Goal: Transaction & Acquisition: Purchase product/service

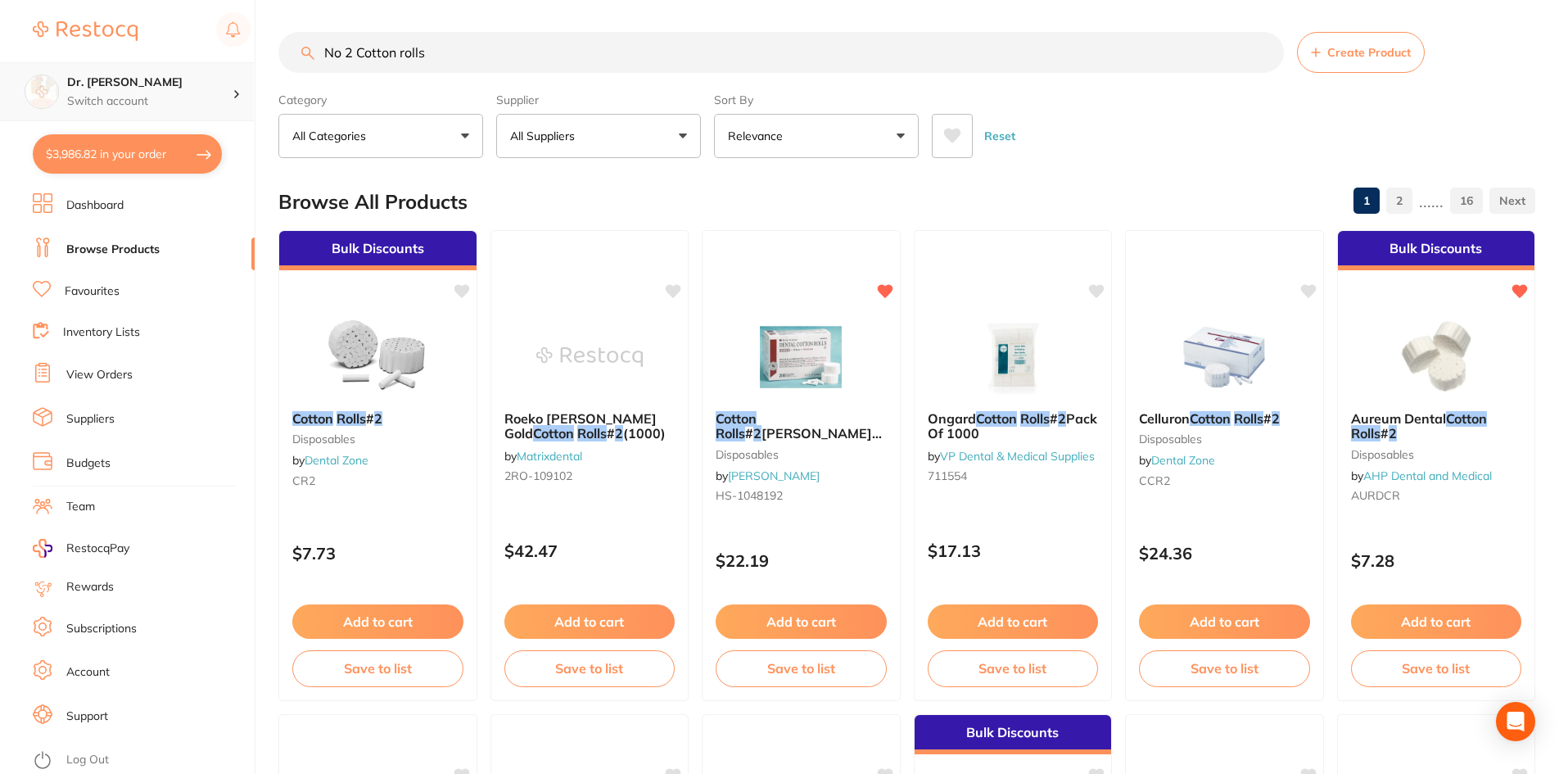
scroll to position [1, 0]
drag, startPoint x: 476, startPoint y: 56, endPoint x: 22, endPoint y: 87, distance: 455.1
click at [22, 87] on div "$3,986.82 Dr. [PERSON_NAME] Switch account Dr. [PERSON_NAME] $3,986.82 in your …" at bounding box center [784, 386] width 1568 height 774
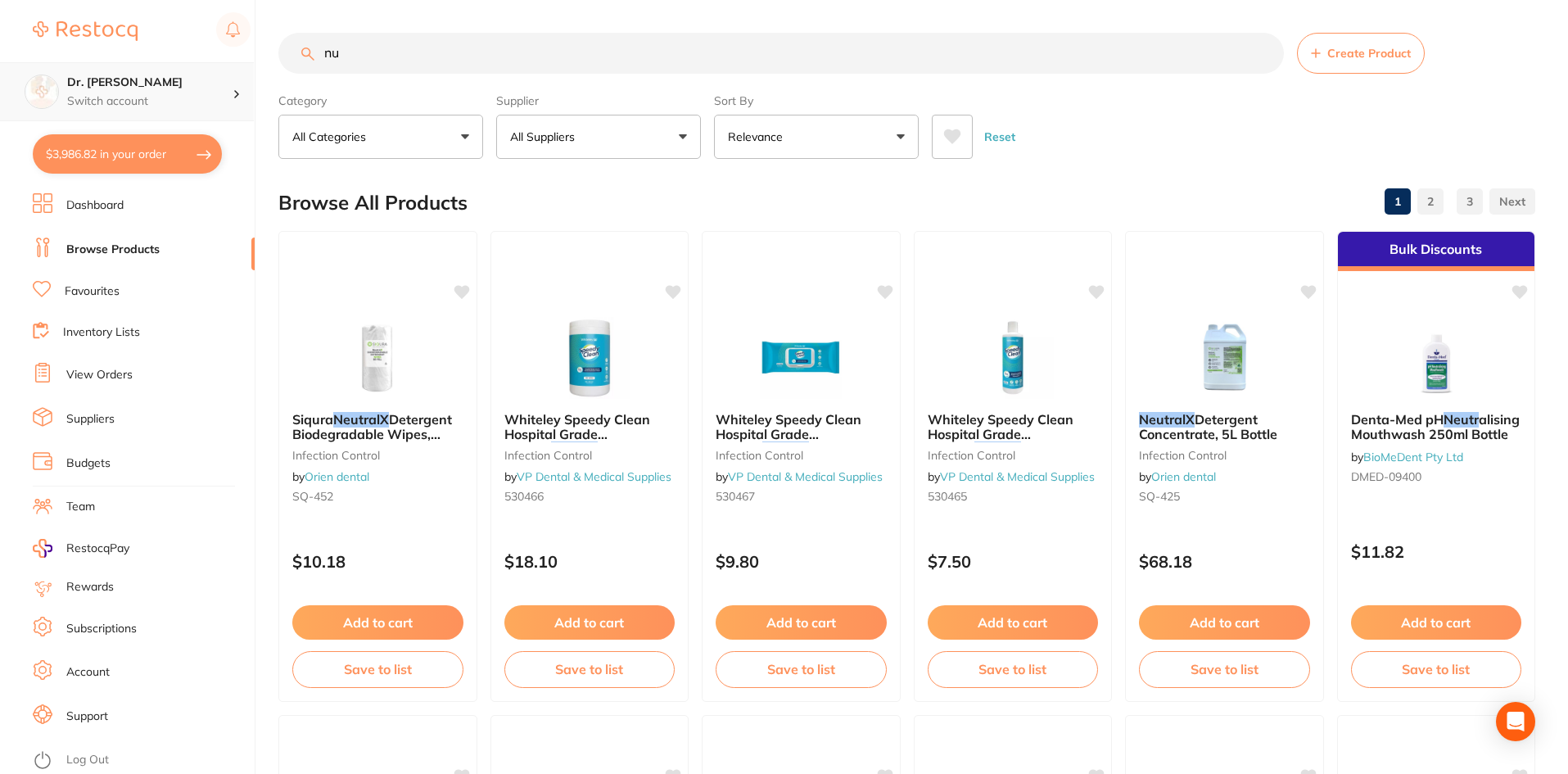
type input "n"
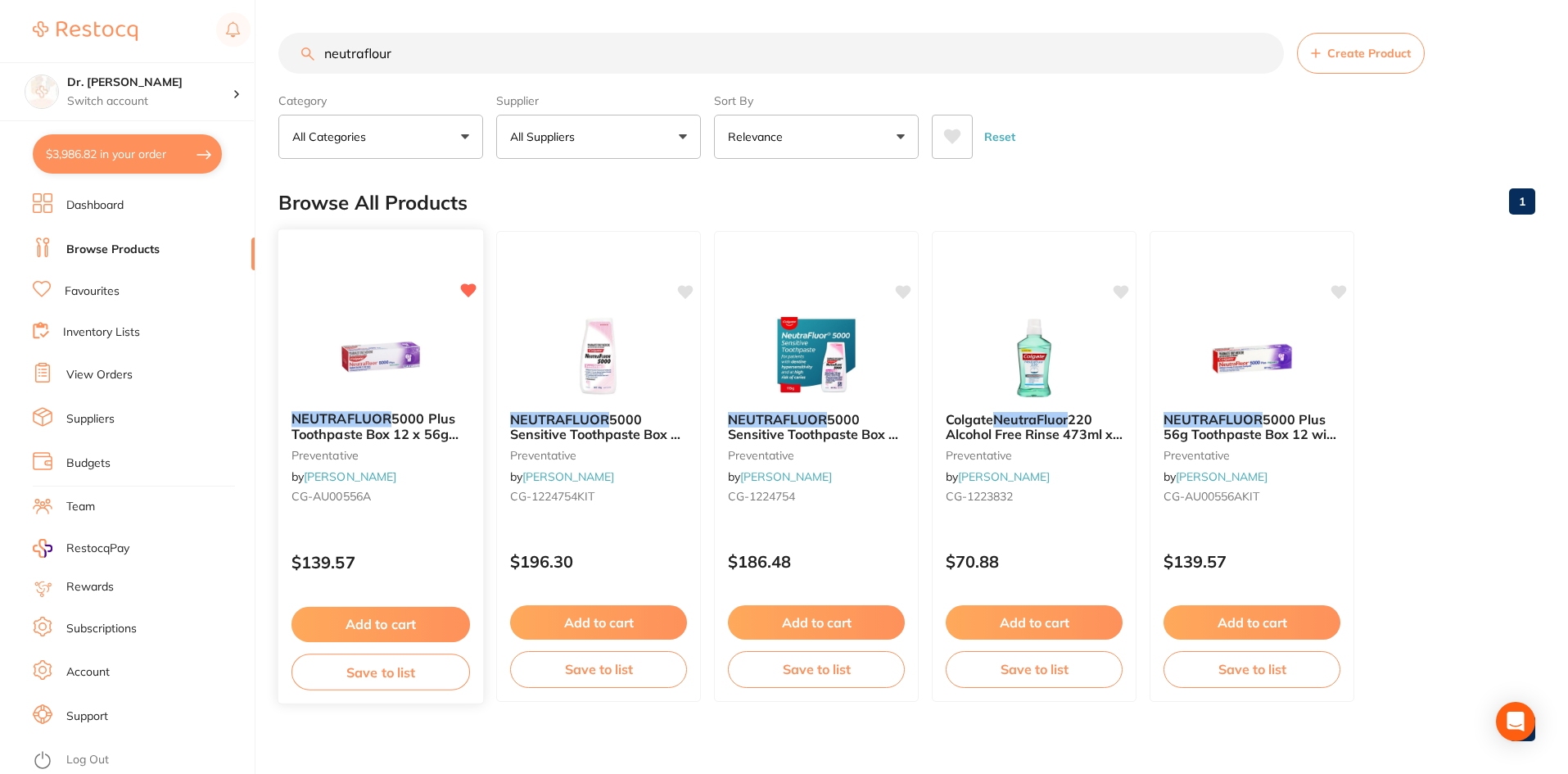
type input "neutraflour"
click at [412, 617] on button "Add to cart" at bounding box center [380, 625] width 178 height 35
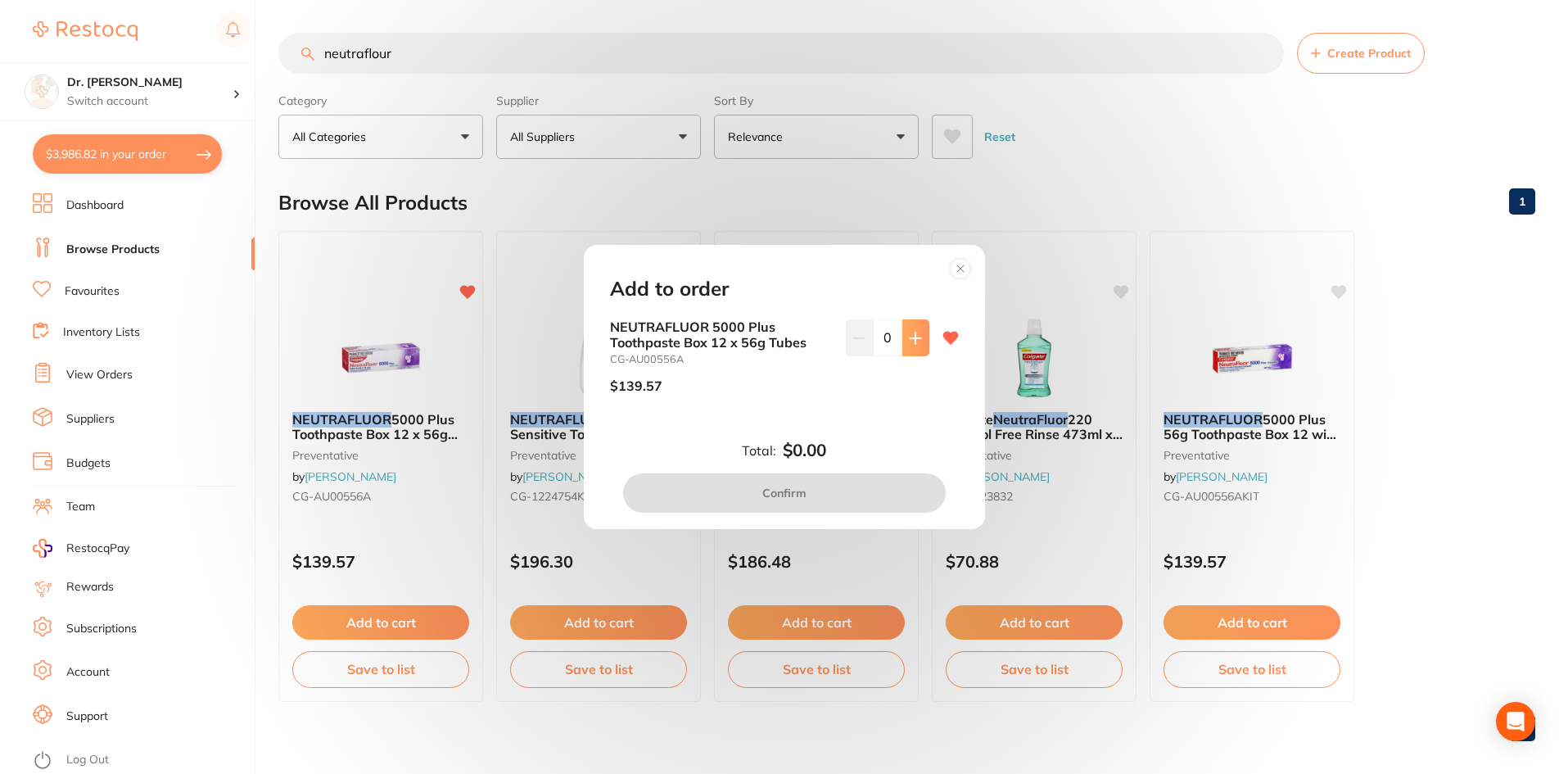
click at [902, 343] on button at bounding box center [916, 337] width 27 height 36
type input "1"
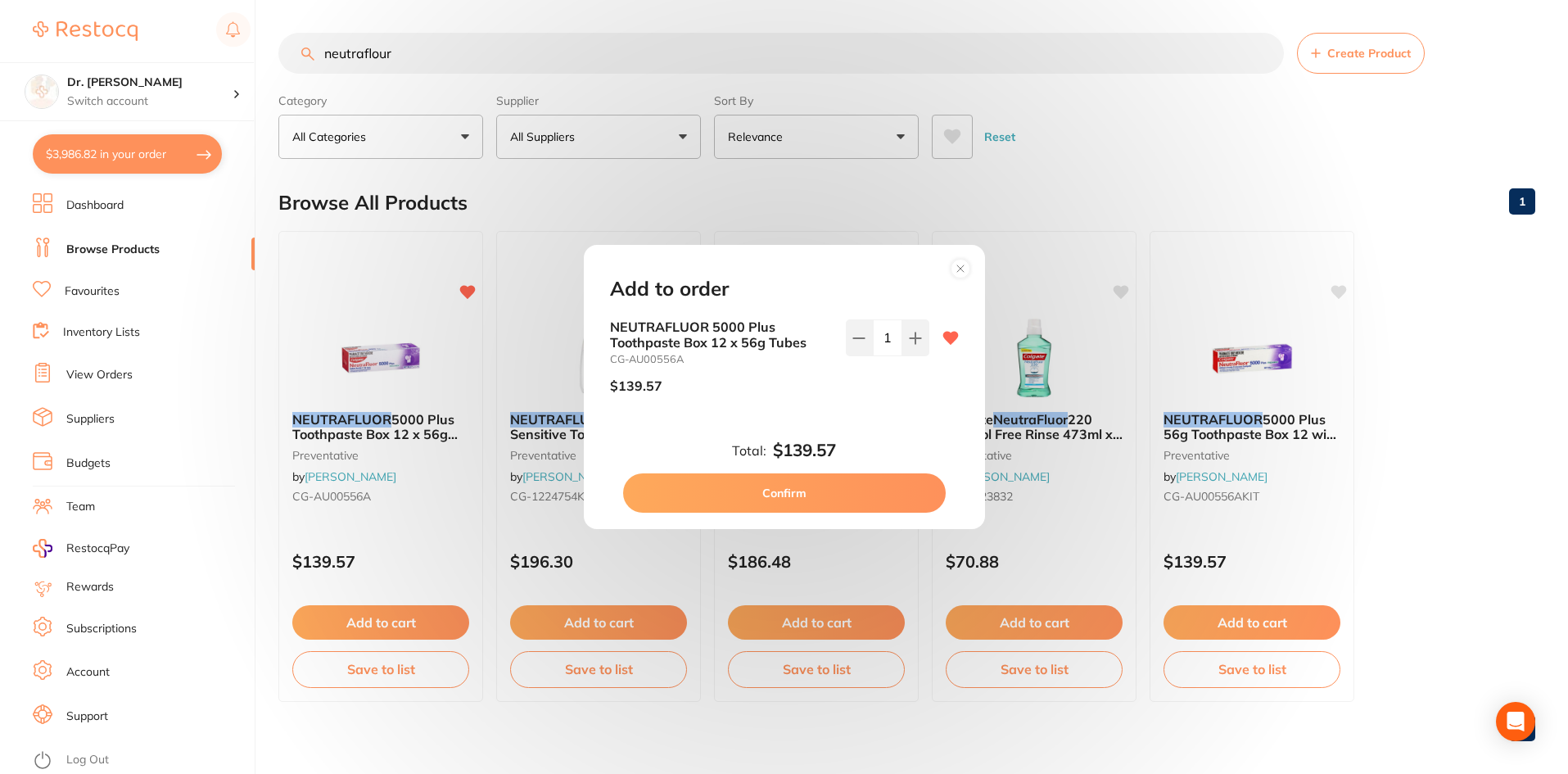
click at [825, 482] on button "Confirm" at bounding box center [784, 493] width 322 height 39
checkbox input "false"
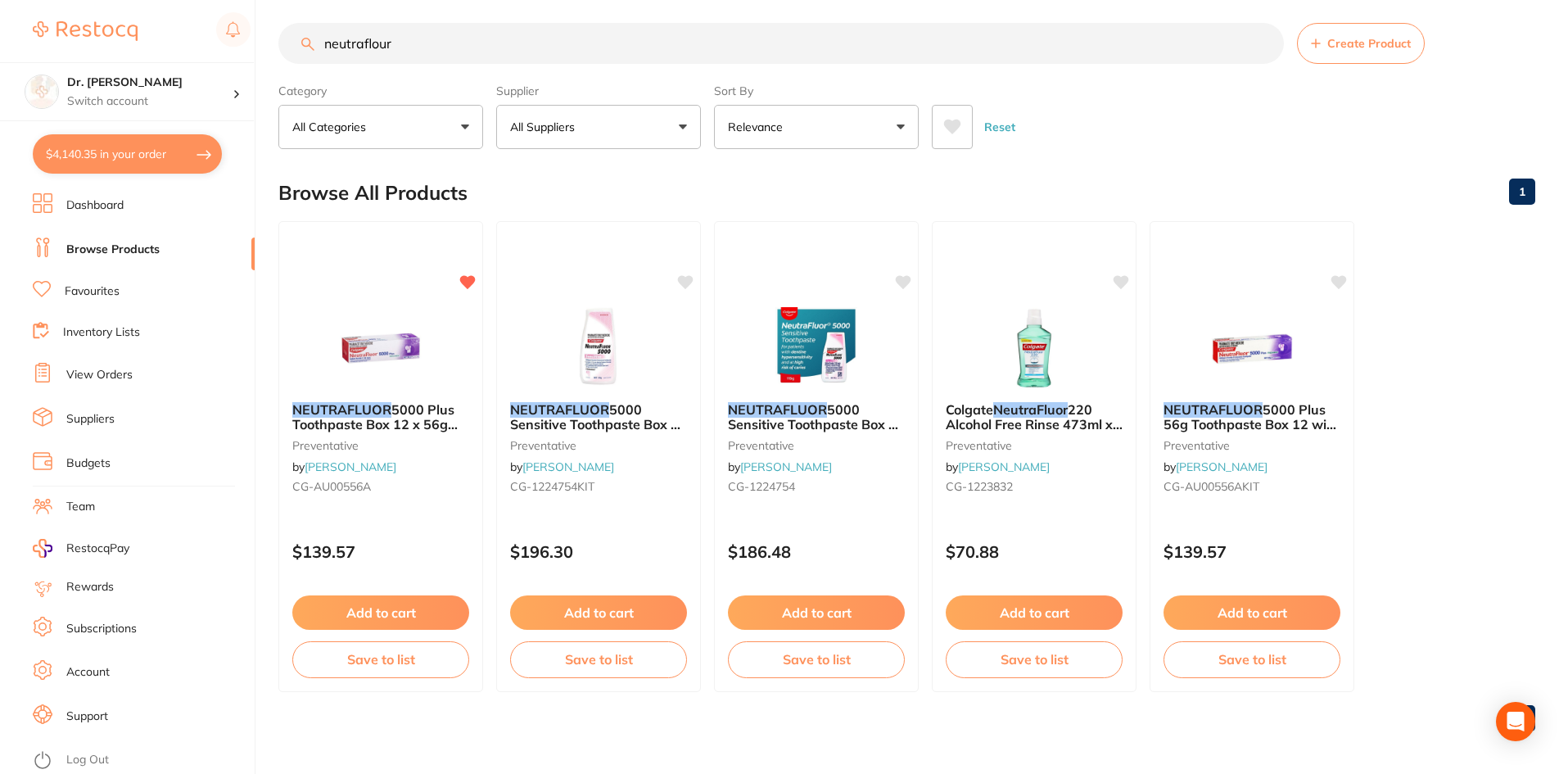
scroll to position [13, 0]
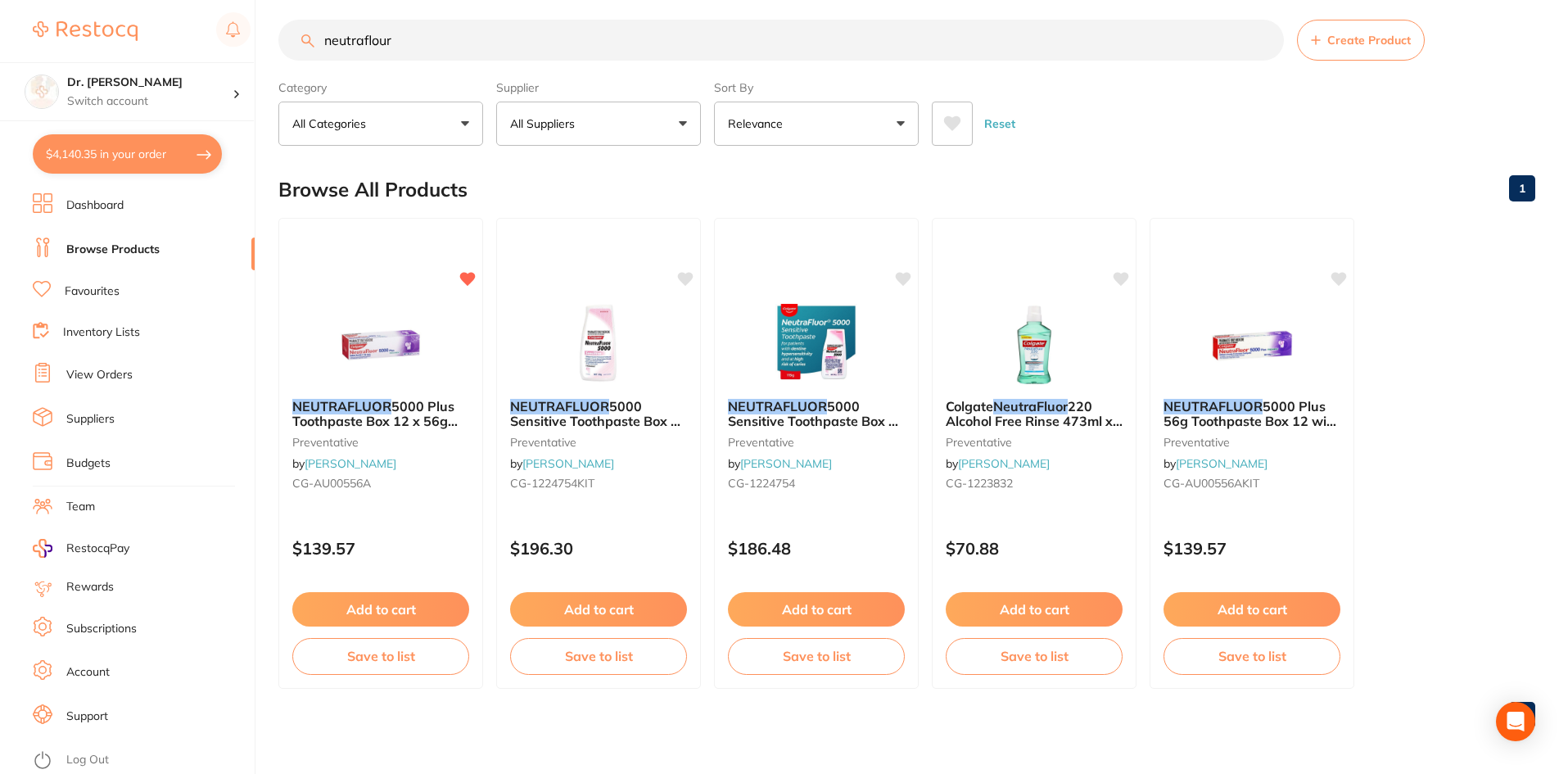
click at [120, 150] on button "$4,140.35 in your order" at bounding box center [127, 153] width 189 height 39
checkbox input "true"
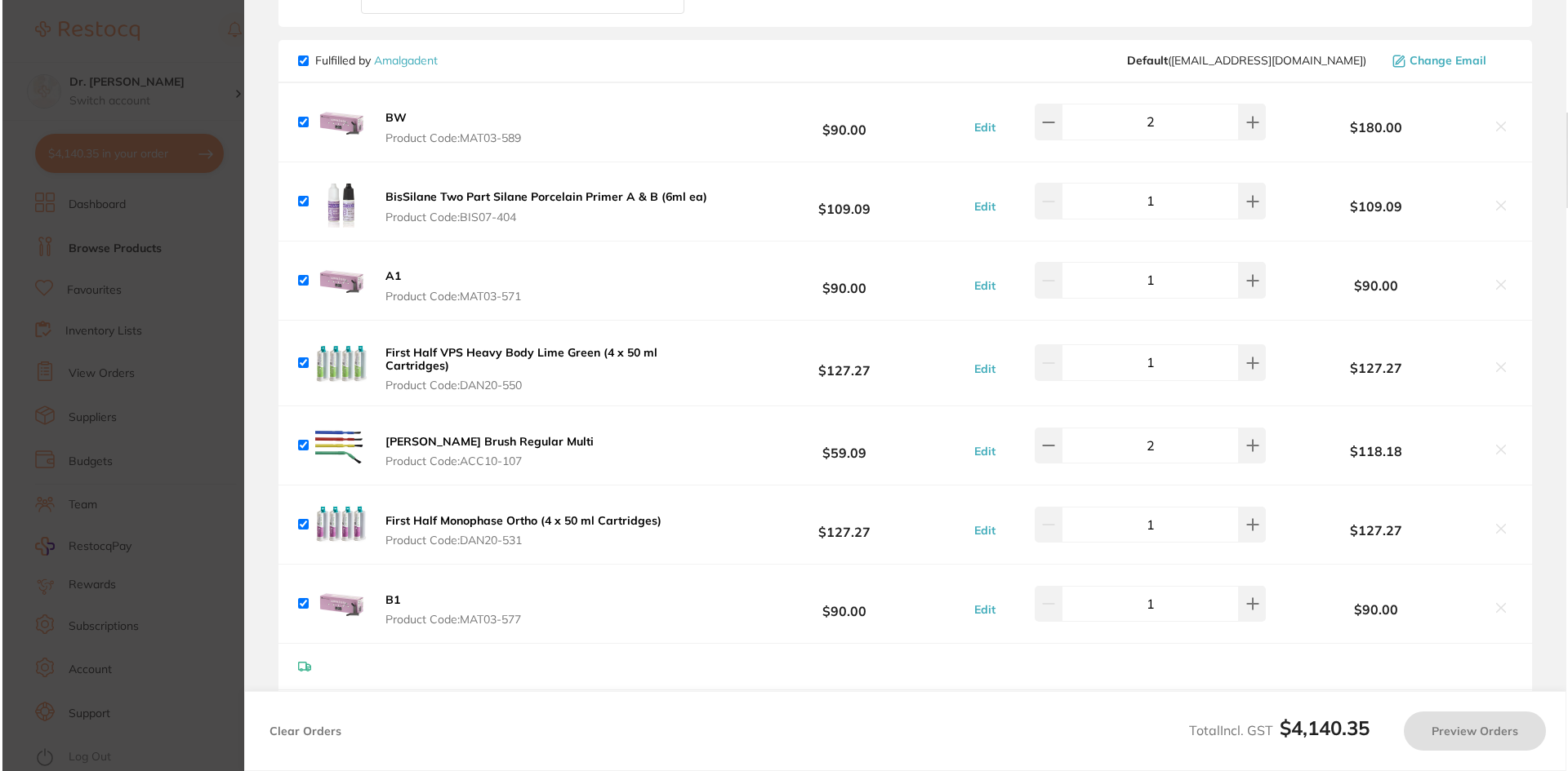
scroll to position [0, 0]
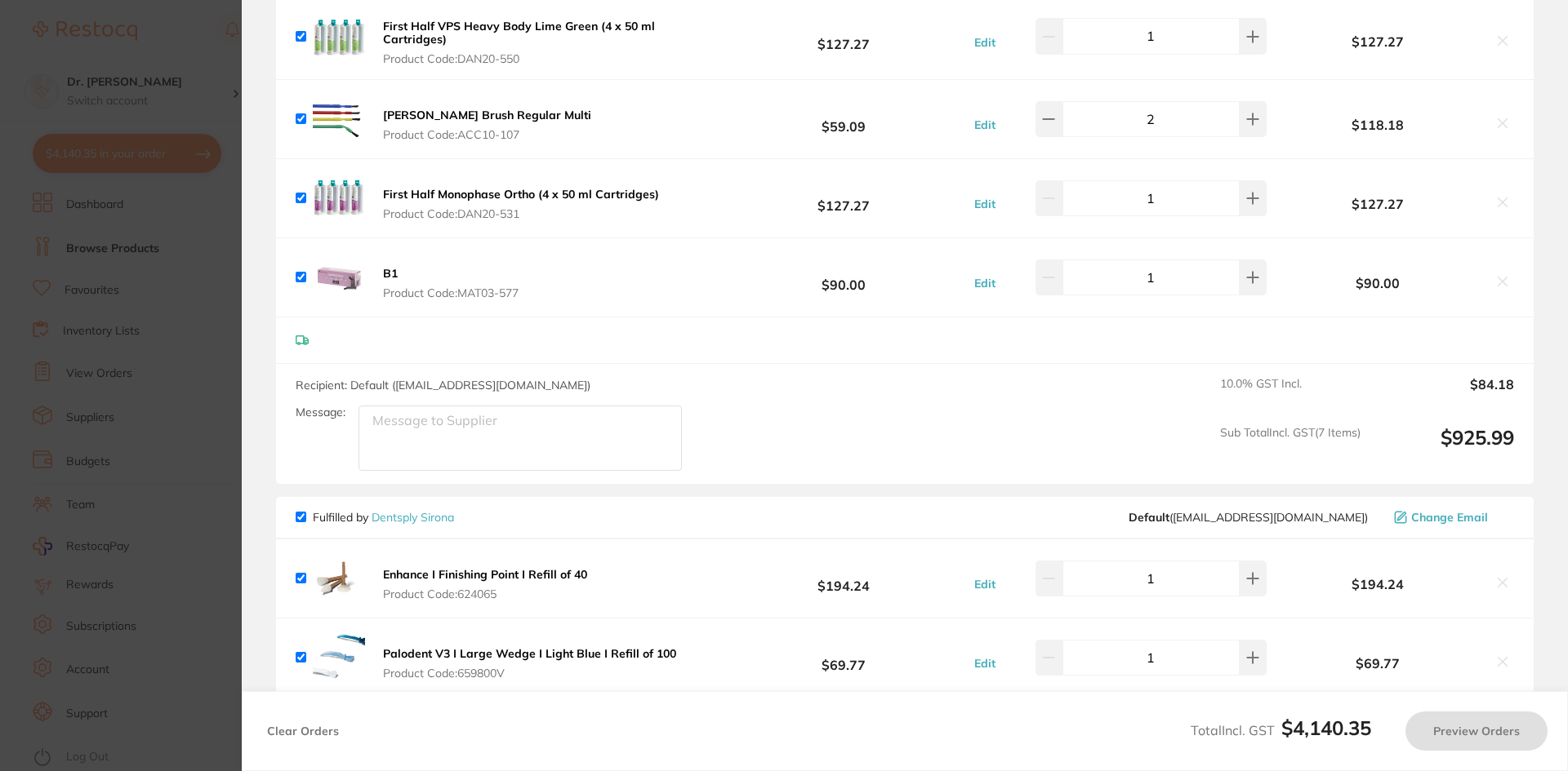
checkbox input "false"
checkbox input "true"
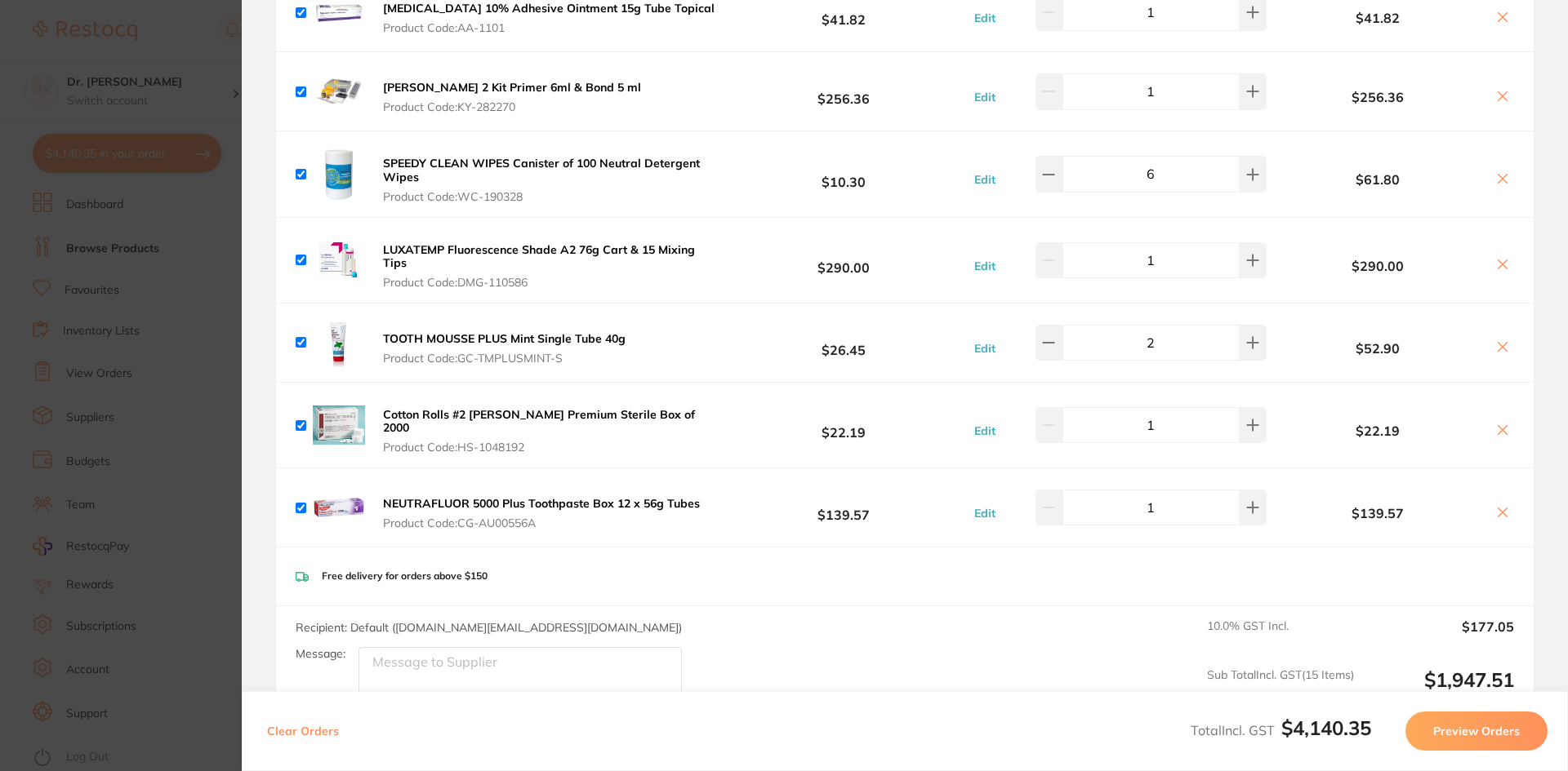
scroll to position [1760, 0]
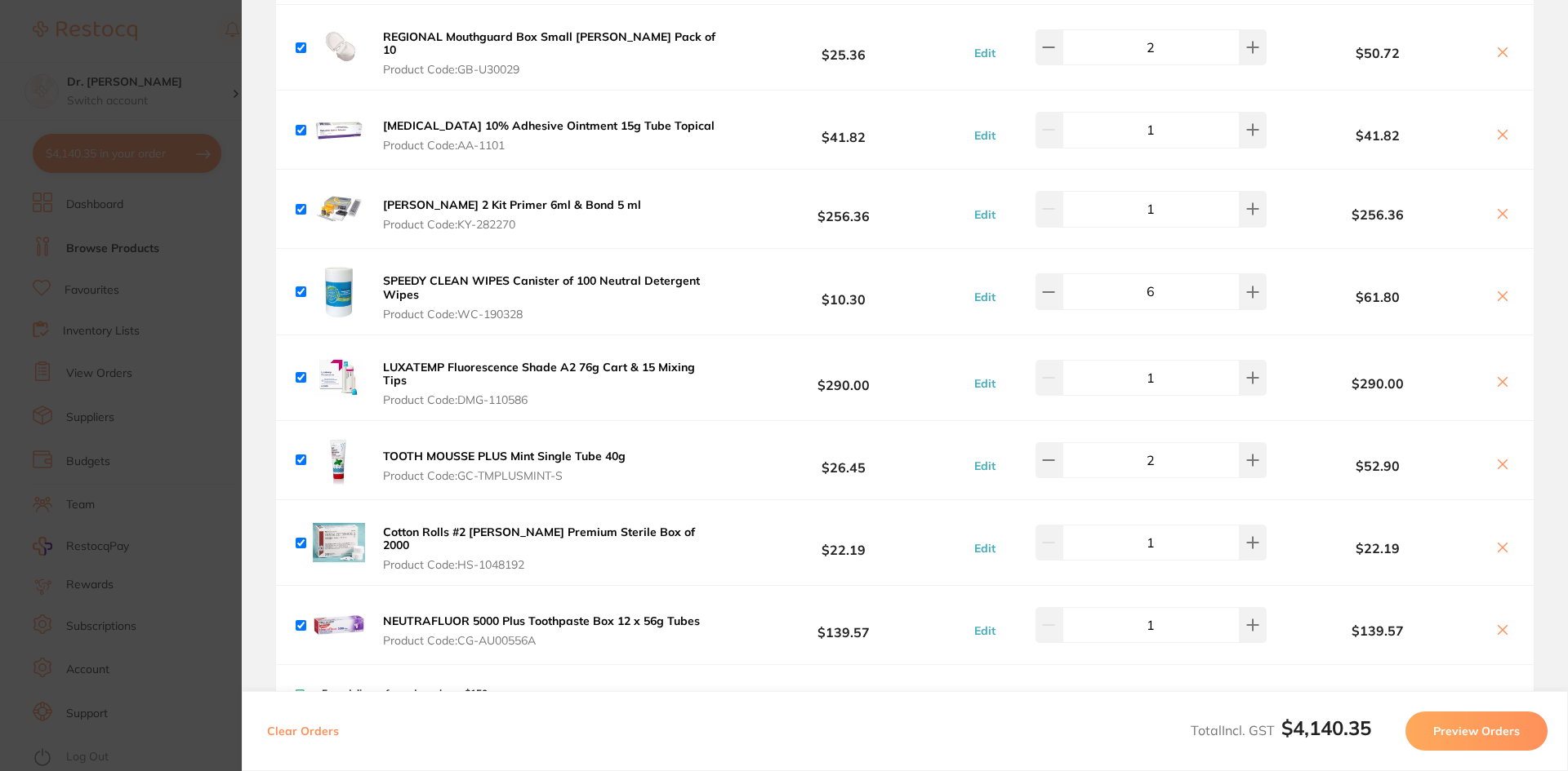
click at [99, 169] on section "Update RRP Set your pre negotiated price for this item. Item Agreed RRP (excl. …" at bounding box center [784, 386] width 1568 height 771
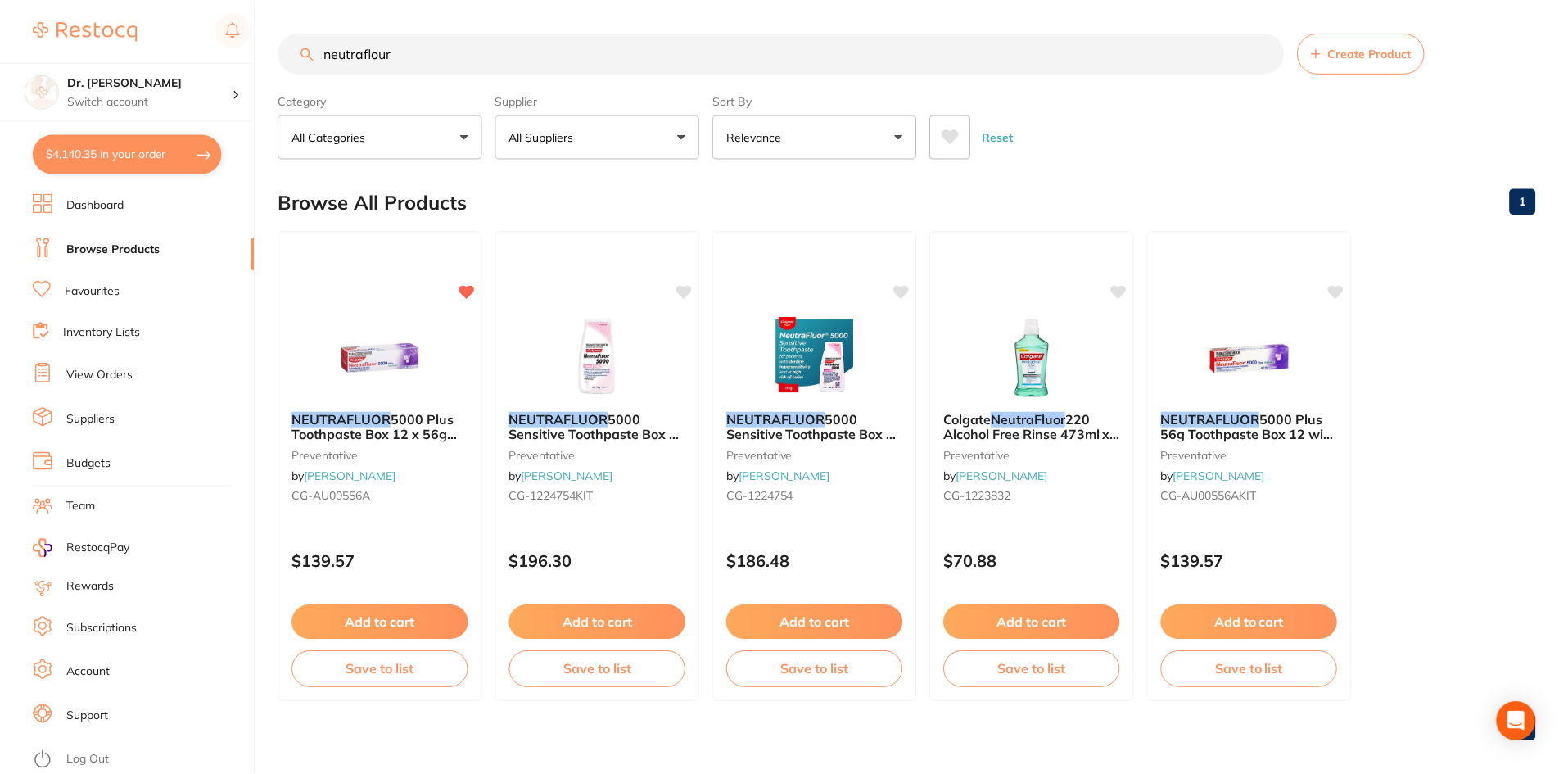
scroll to position [13, 0]
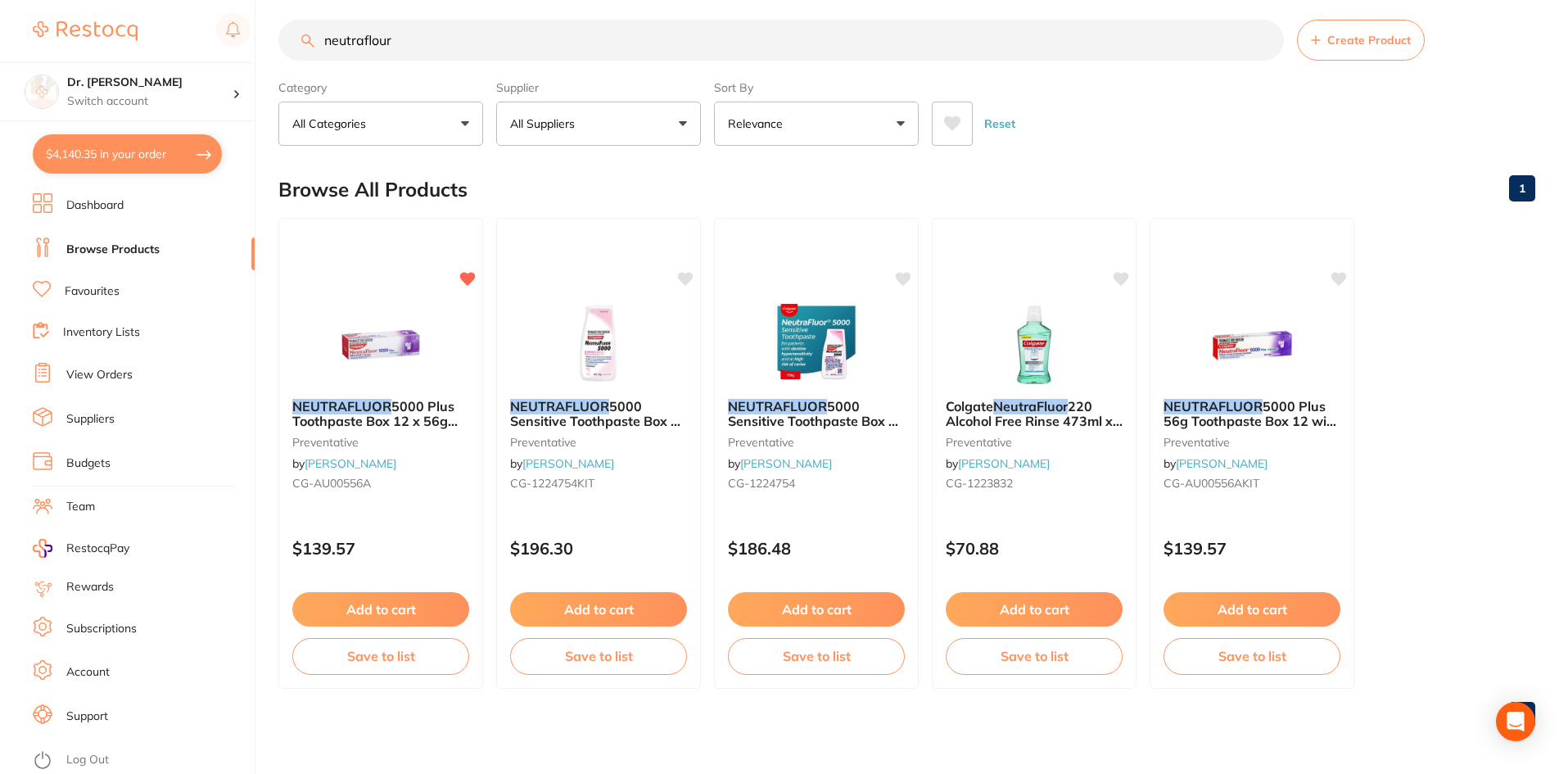
drag, startPoint x: 426, startPoint y: 40, endPoint x: 157, endPoint y: 48, distance: 269.1
click at [157, 48] on div "$4,140.35 Dr. [PERSON_NAME] Switch account Dr. [PERSON_NAME] $4,140.35 in your …" at bounding box center [784, 374] width 1568 height 774
type input "d"
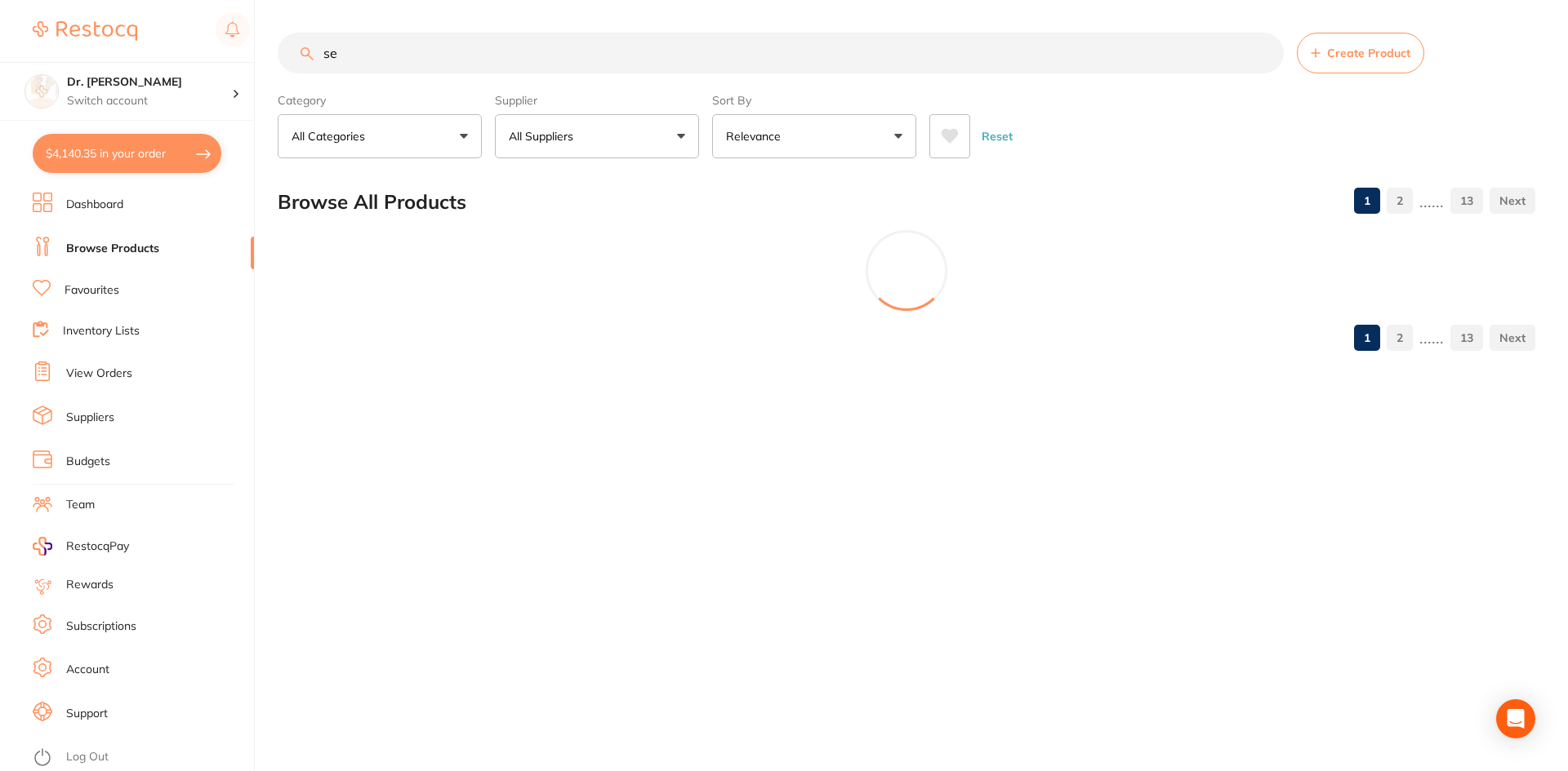
type input "s"
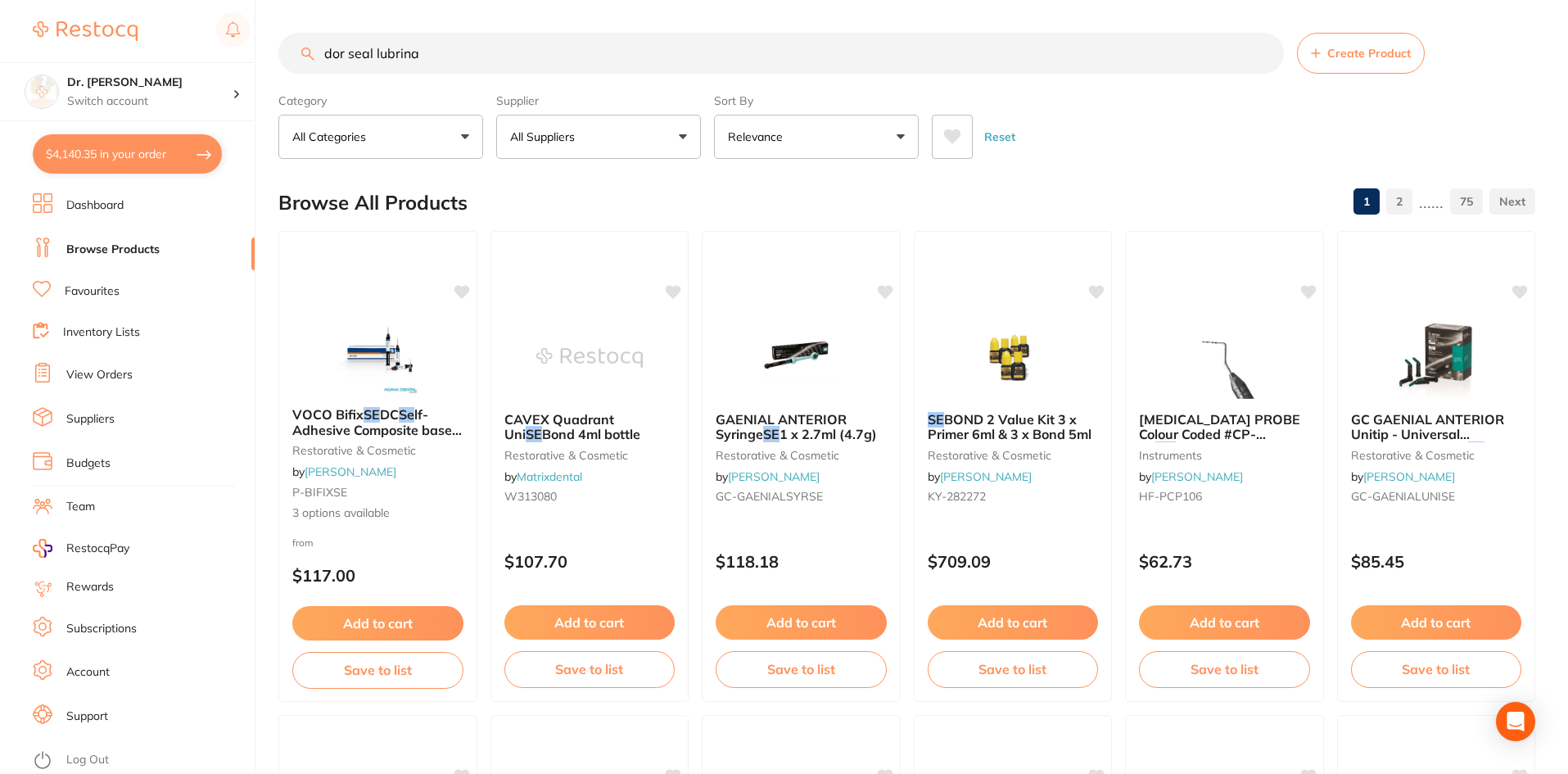
type input "dor seal lubrina"
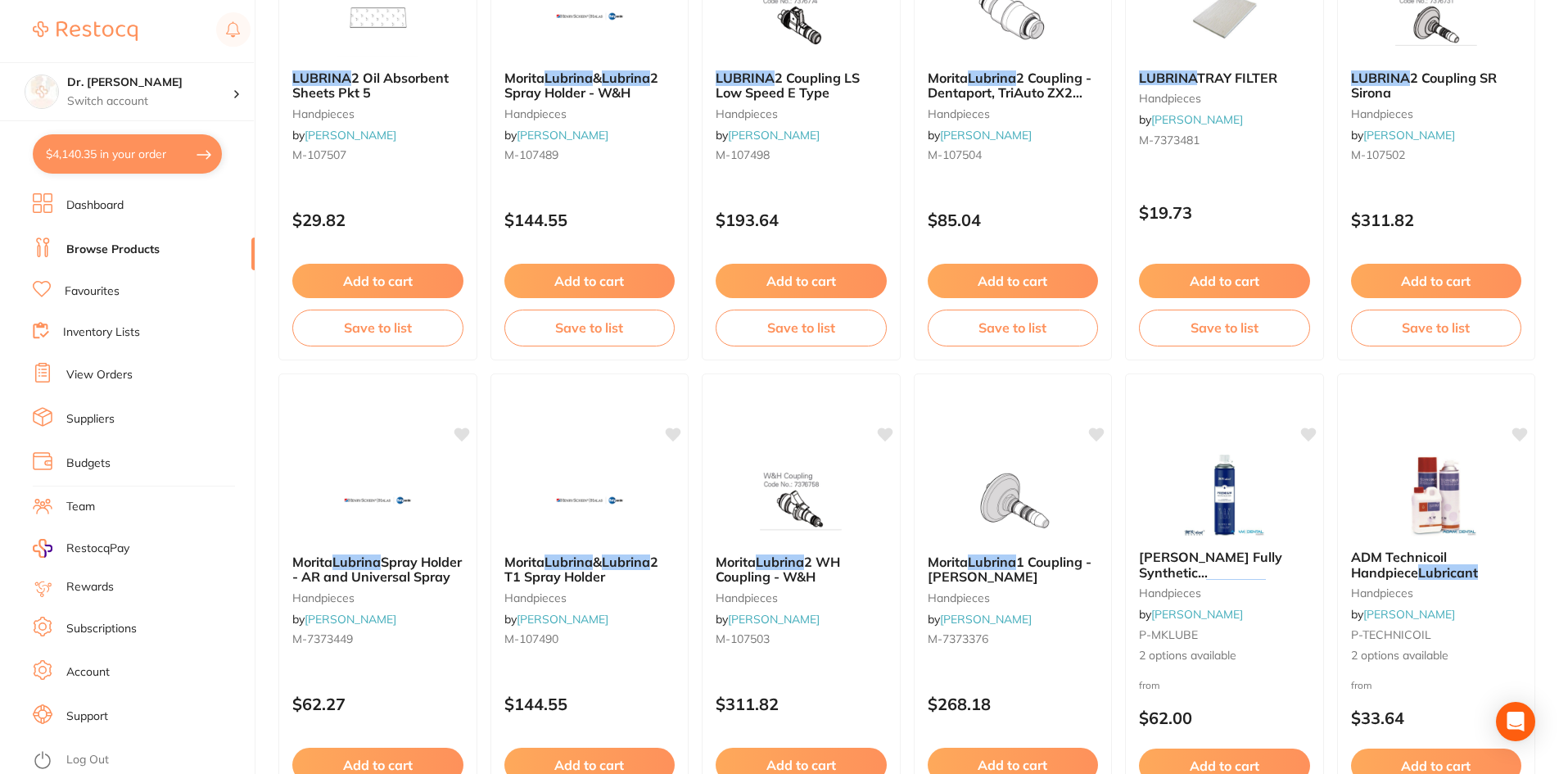
scroll to position [1311, 0]
click at [96, 156] on button "$4,140.35 in your order" at bounding box center [127, 153] width 189 height 39
